Goal: Task Accomplishment & Management: Use online tool/utility

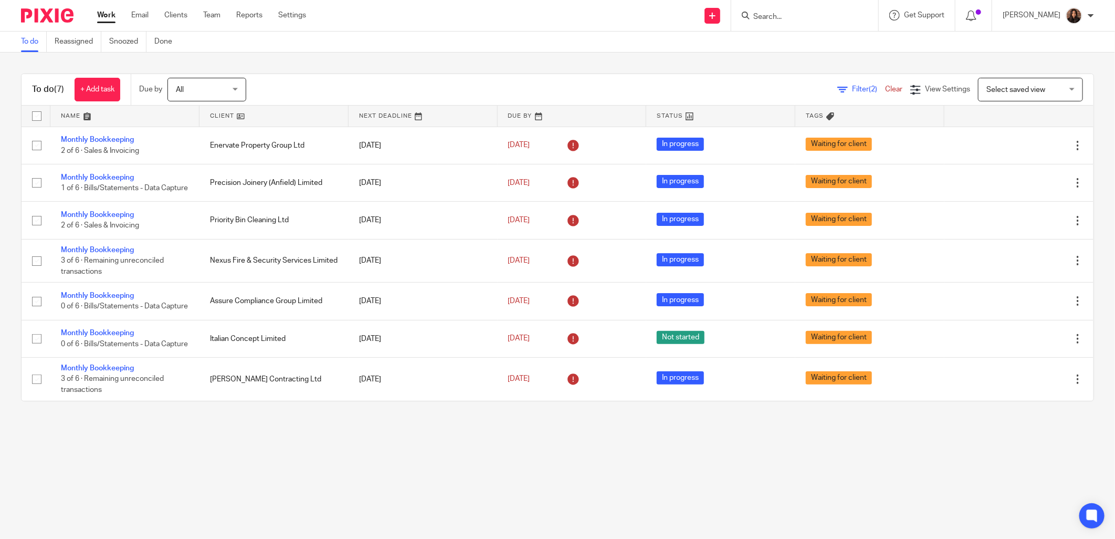
click at [784, 13] on input "Search" at bounding box center [799, 17] width 94 height 9
type input "nexus"
click at [837, 87] on icon at bounding box center [842, 90] width 10 height 10
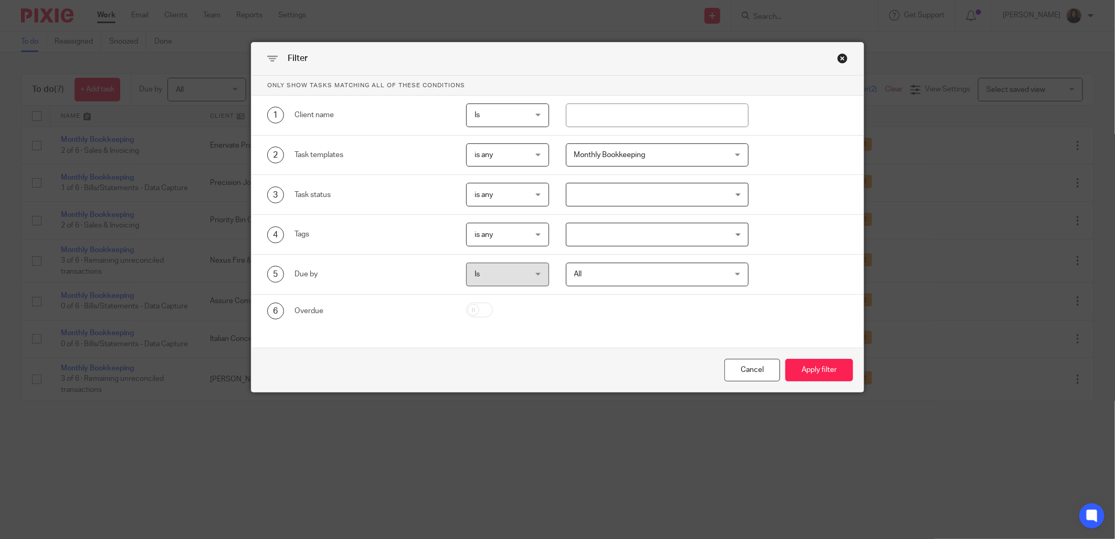
click at [638, 160] on span "Monthly Bookkeeping" at bounding box center [643, 155] width 139 height 22
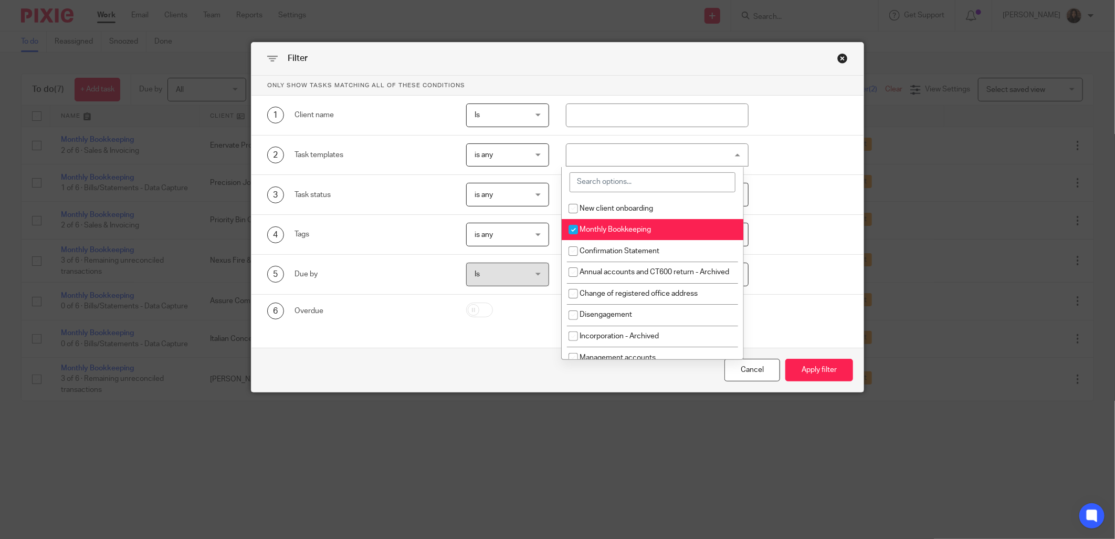
click at [602, 228] on span "Monthly Bookkeeping" at bounding box center [615, 229] width 71 height 7
checkbox input "false"
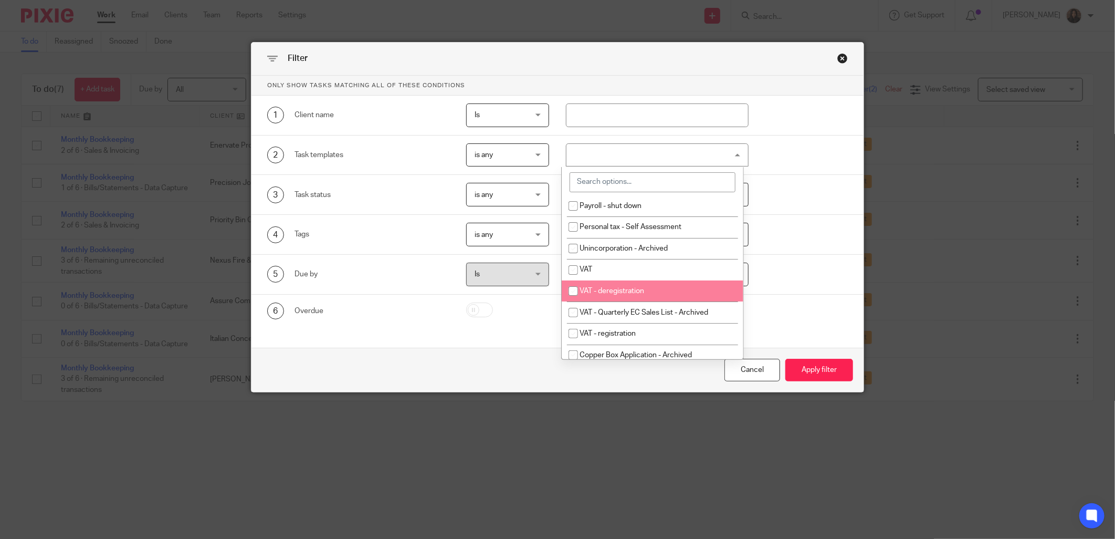
scroll to position [291, 0]
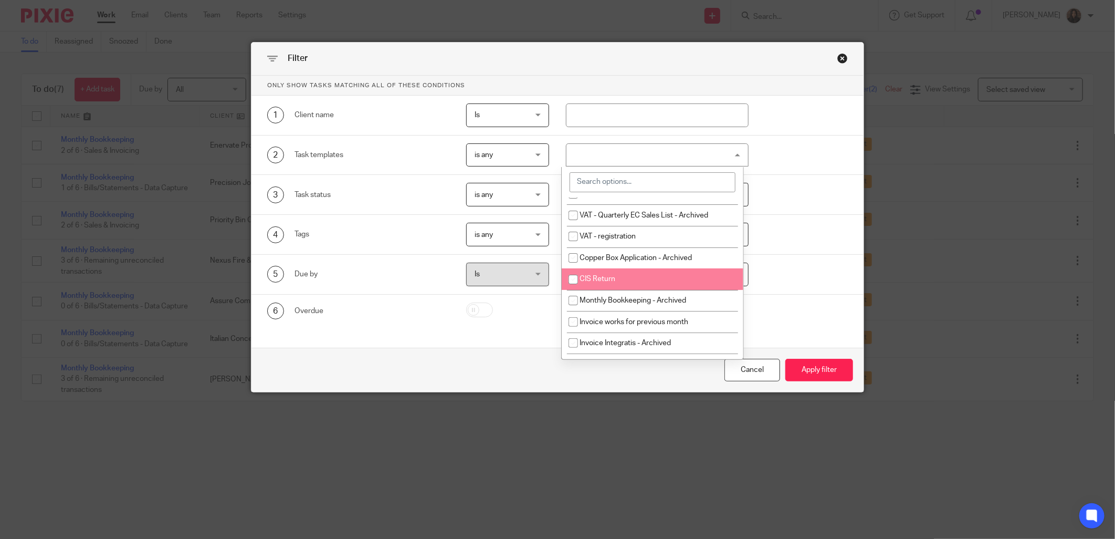
click at [627, 290] on li "CIS Return" at bounding box center [653, 279] width 182 height 22
checkbox input "true"
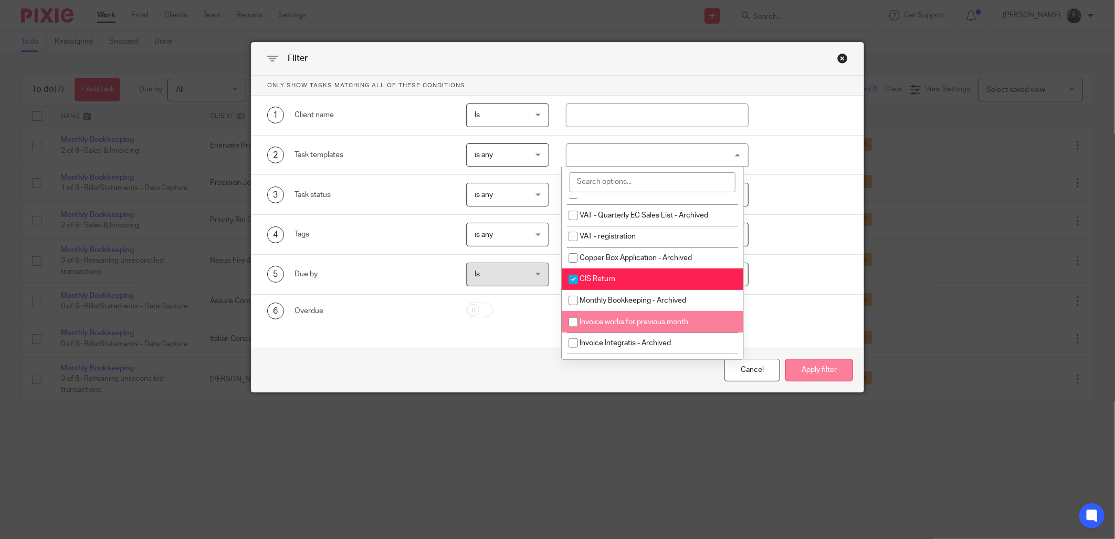
click at [811, 363] on button "Apply filter" at bounding box center [819, 370] width 68 height 23
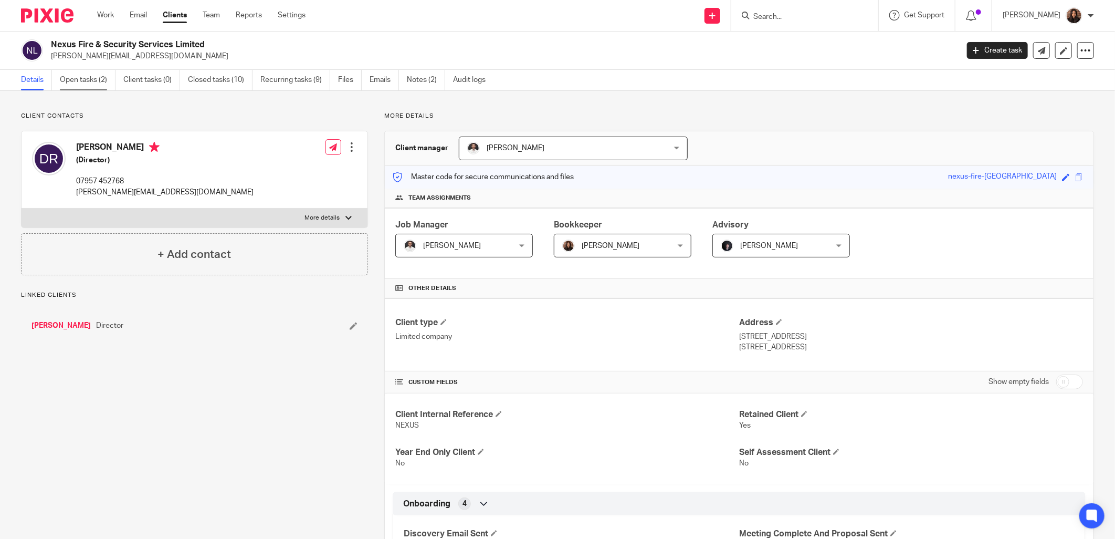
click at [85, 83] on link "Open tasks (2)" at bounding box center [88, 80] width 56 height 20
